Goal: Task Accomplishment & Management: Use online tool/utility

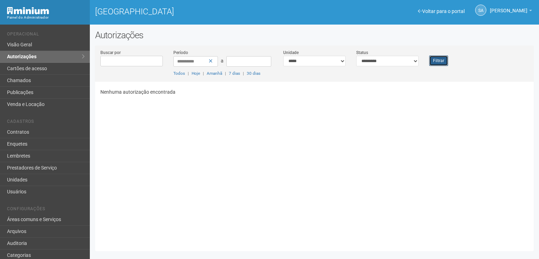
click at [440, 61] on button "Filtrar" at bounding box center [438, 60] width 19 height 11
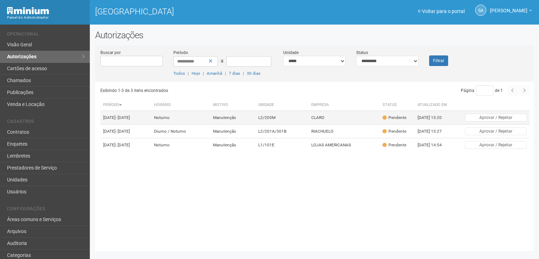
click at [332, 118] on td "CLARO" at bounding box center [343, 118] width 71 height 14
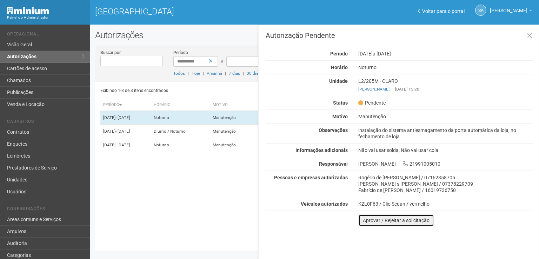
click at [366, 216] on button "Aprovar / Rejeitar a solicitação" at bounding box center [396, 220] width 76 height 12
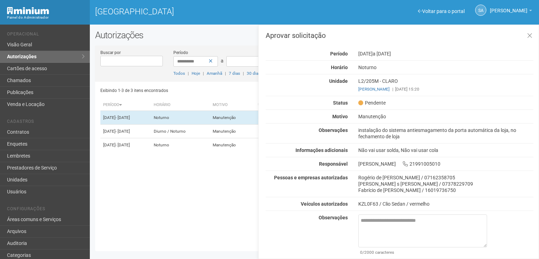
scroll to position [17, 0]
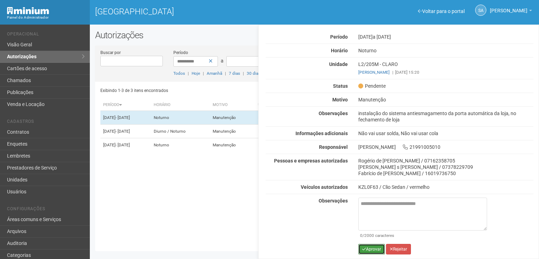
click at [374, 247] on button "Aprovar" at bounding box center [371, 249] width 27 height 11
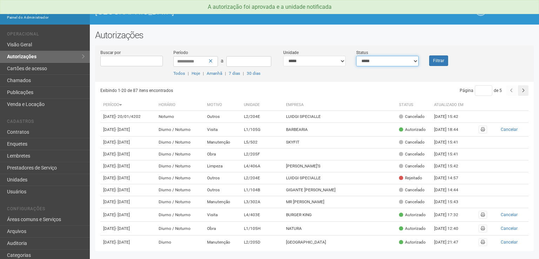
click at [417, 60] on select "**********" at bounding box center [387, 61] width 62 height 11
select select "*"
click at [356, 56] on select "**********" at bounding box center [387, 61] width 62 height 11
click at [434, 61] on button "Filtrar" at bounding box center [438, 60] width 19 height 11
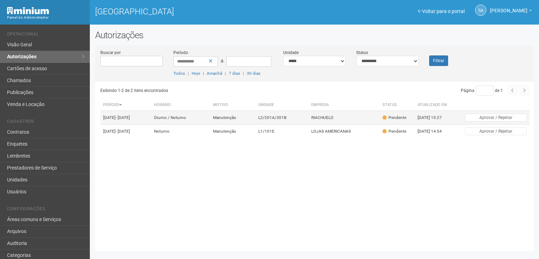
click at [337, 118] on td "RIACHUELO" at bounding box center [343, 118] width 71 height 14
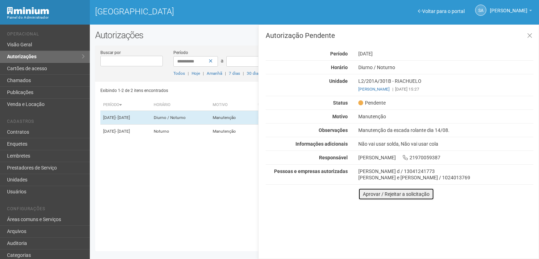
click at [374, 193] on button "Aprovar / Rejeitar a solicitação" at bounding box center [396, 194] width 76 height 12
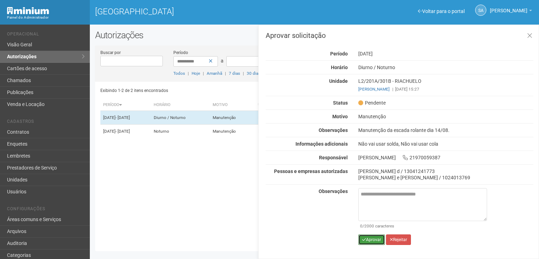
click at [371, 239] on button "Aprovar" at bounding box center [371, 239] width 27 height 11
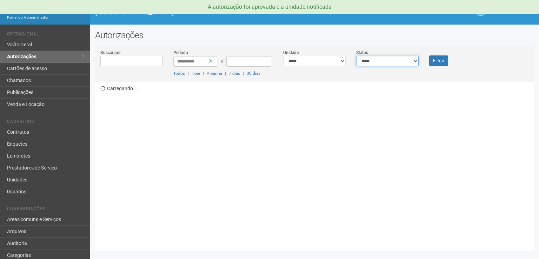
click at [415, 61] on select "**********" at bounding box center [387, 61] width 62 height 11
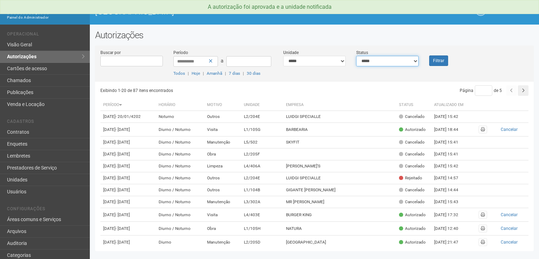
select select "*"
click at [356, 56] on select "**********" at bounding box center [387, 61] width 62 height 11
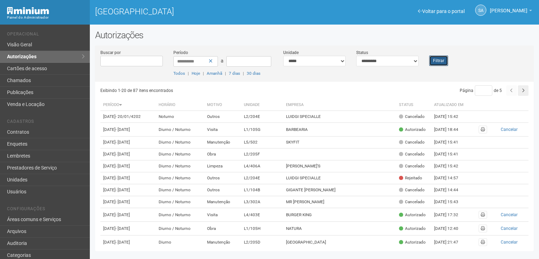
click at [437, 61] on button "Filtrar" at bounding box center [438, 60] width 19 height 11
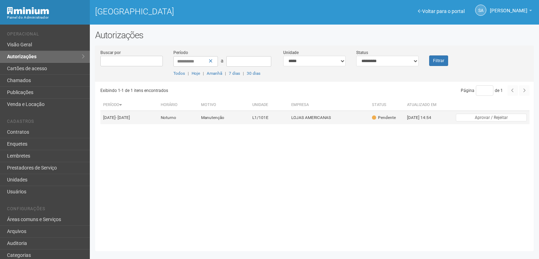
click at [330, 118] on td "LOJAS AMERICANAS" at bounding box center [328, 118] width 81 height 14
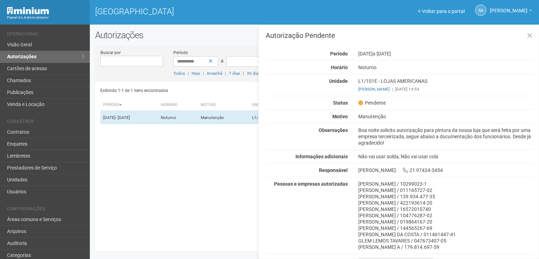
scroll to position [10, 0]
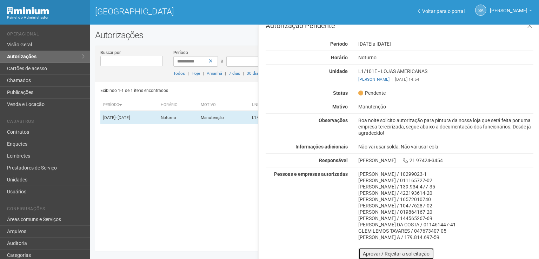
click at [365, 251] on button "Aprovar / Rejeitar a solicitação" at bounding box center [396, 254] width 76 height 12
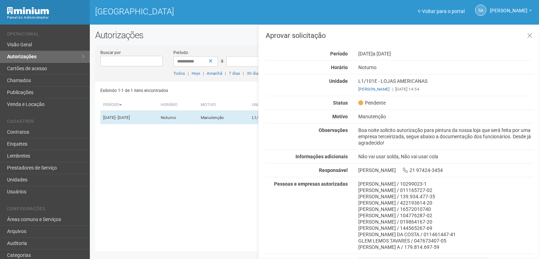
scroll to position [60, 0]
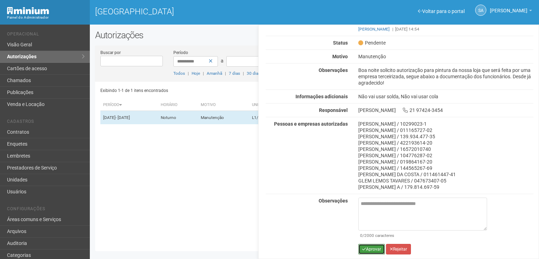
click at [371, 244] on button "Aprovar" at bounding box center [371, 249] width 27 height 11
